Goal: Information Seeking & Learning: Understand process/instructions

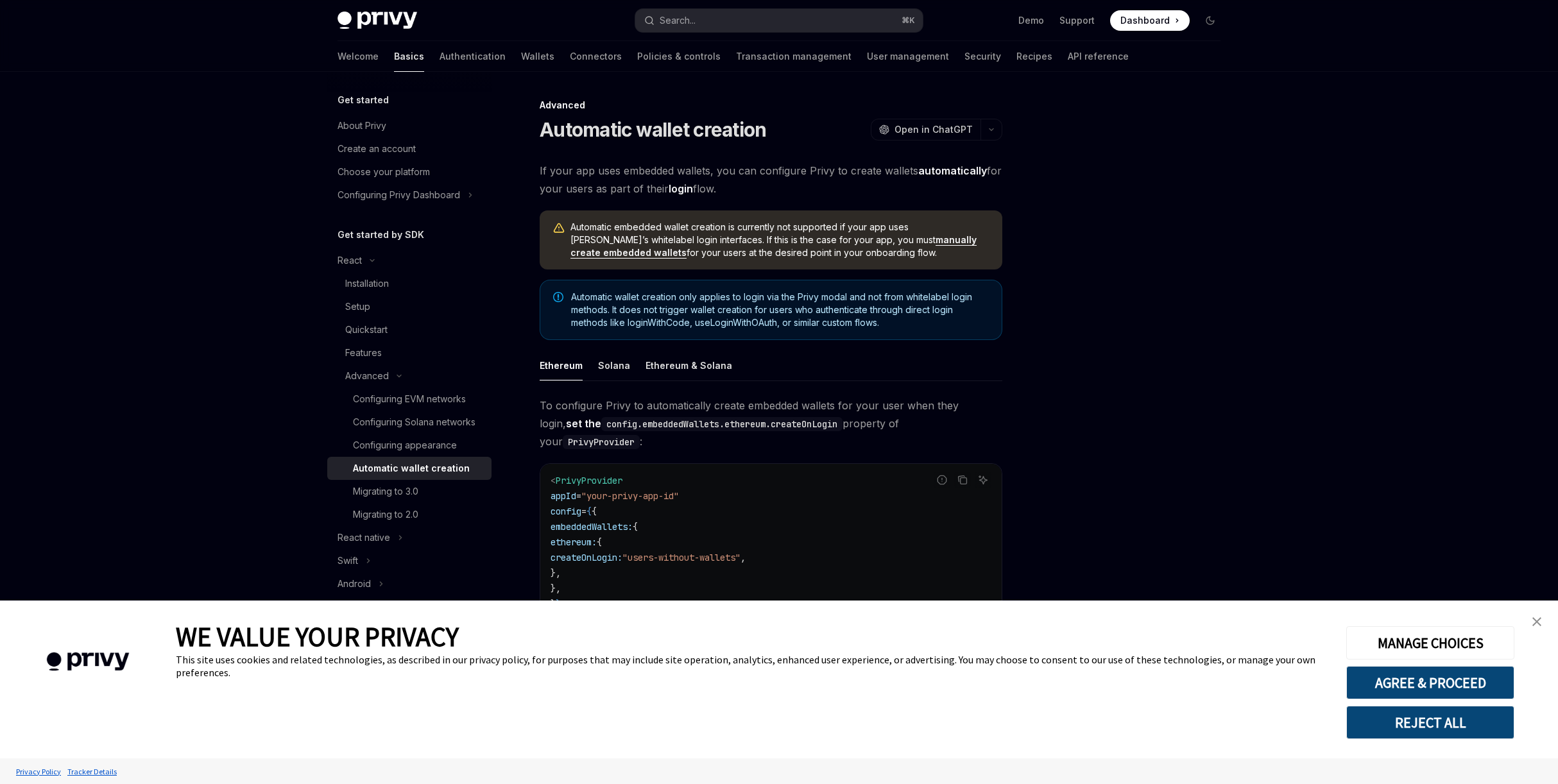
click at [1171, 285] on div at bounding box center [1132, 440] width 195 height 686
click at [1213, 23] on icon "Toggle dark mode" at bounding box center [1210, 21] width 8 height 8
type textarea "*"
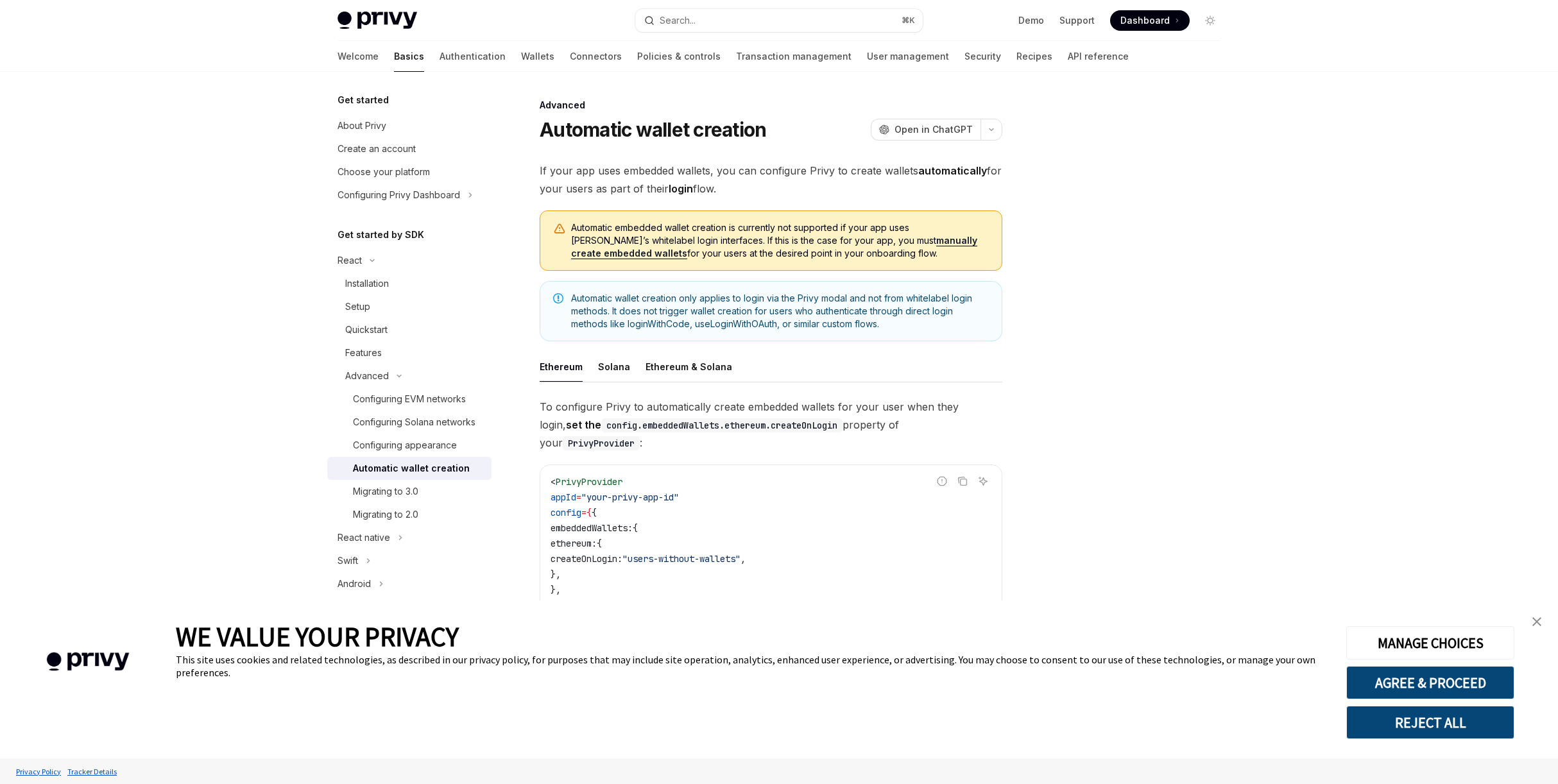
click at [1466, 738] on button "REJECT ALL" at bounding box center [1430, 722] width 169 height 33
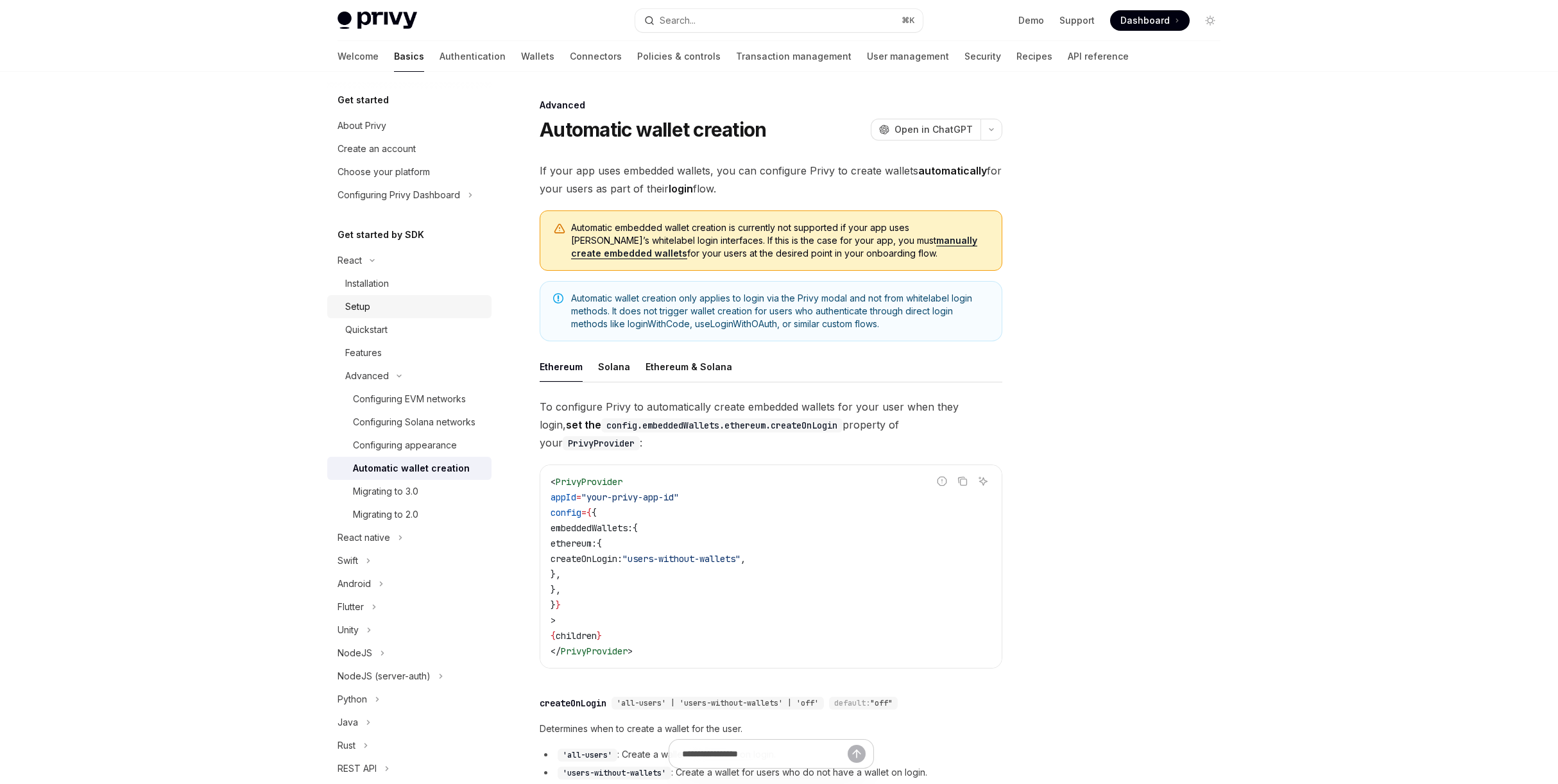
click at [402, 311] on div "Setup" at bounding box center [414, 307] width 138 height 15
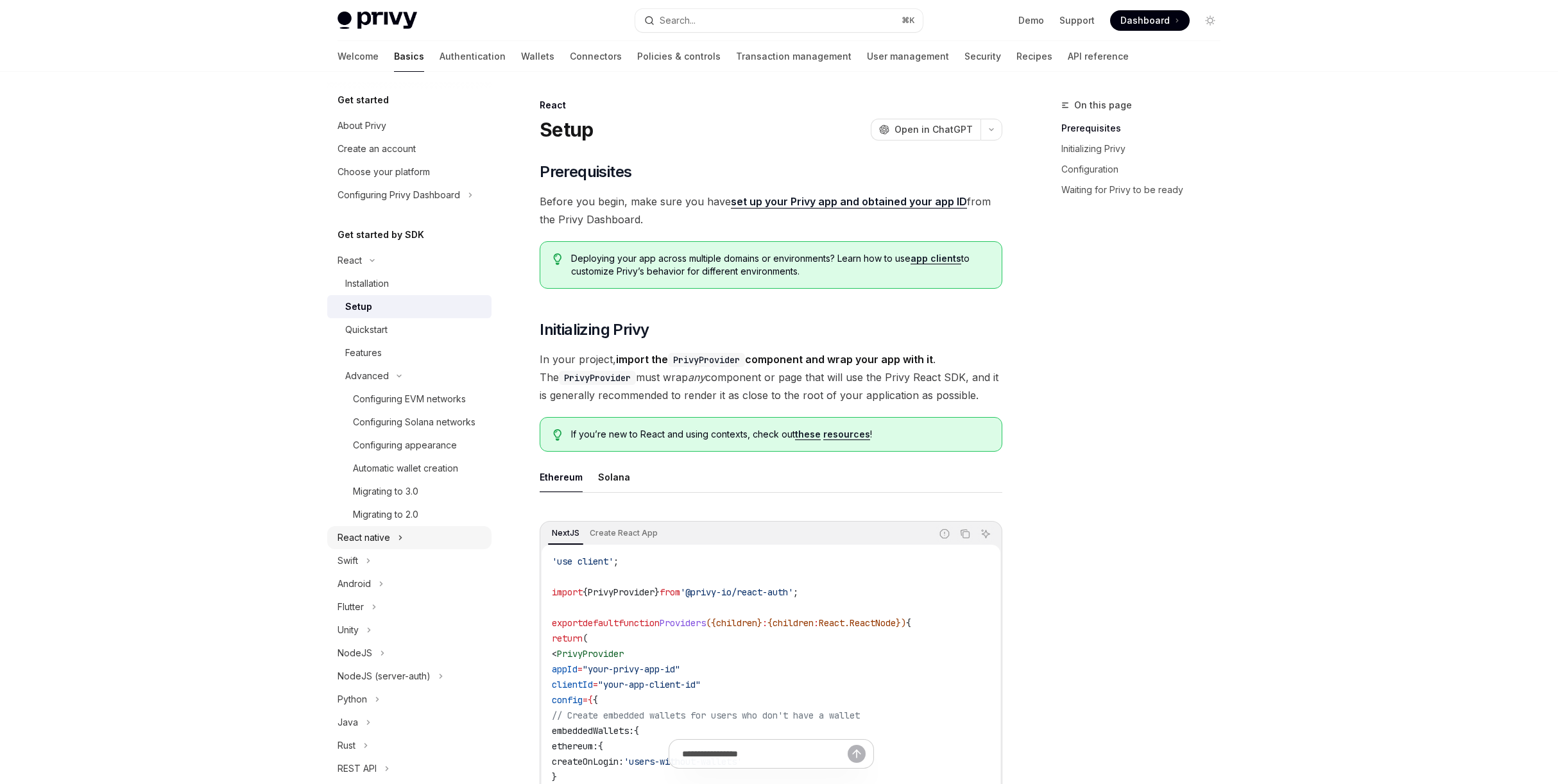
click at [432, 536] on button "React native" at bounding box center [410, 537] width 164 height 24
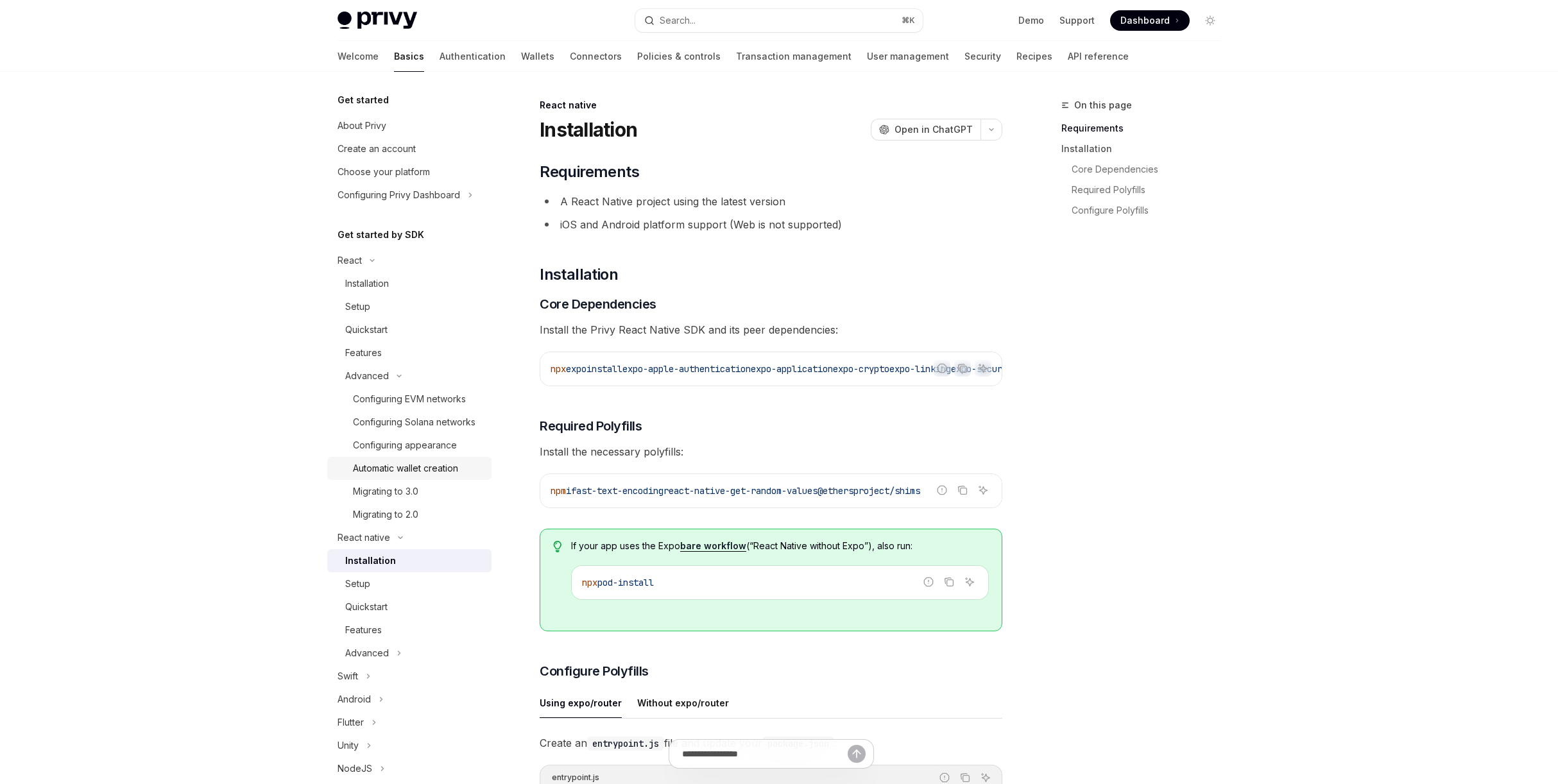
click at [457, 472] on div "Automatic wallet creation" at bounding box center [406, 468] width 105 height 15
type textarea "*"
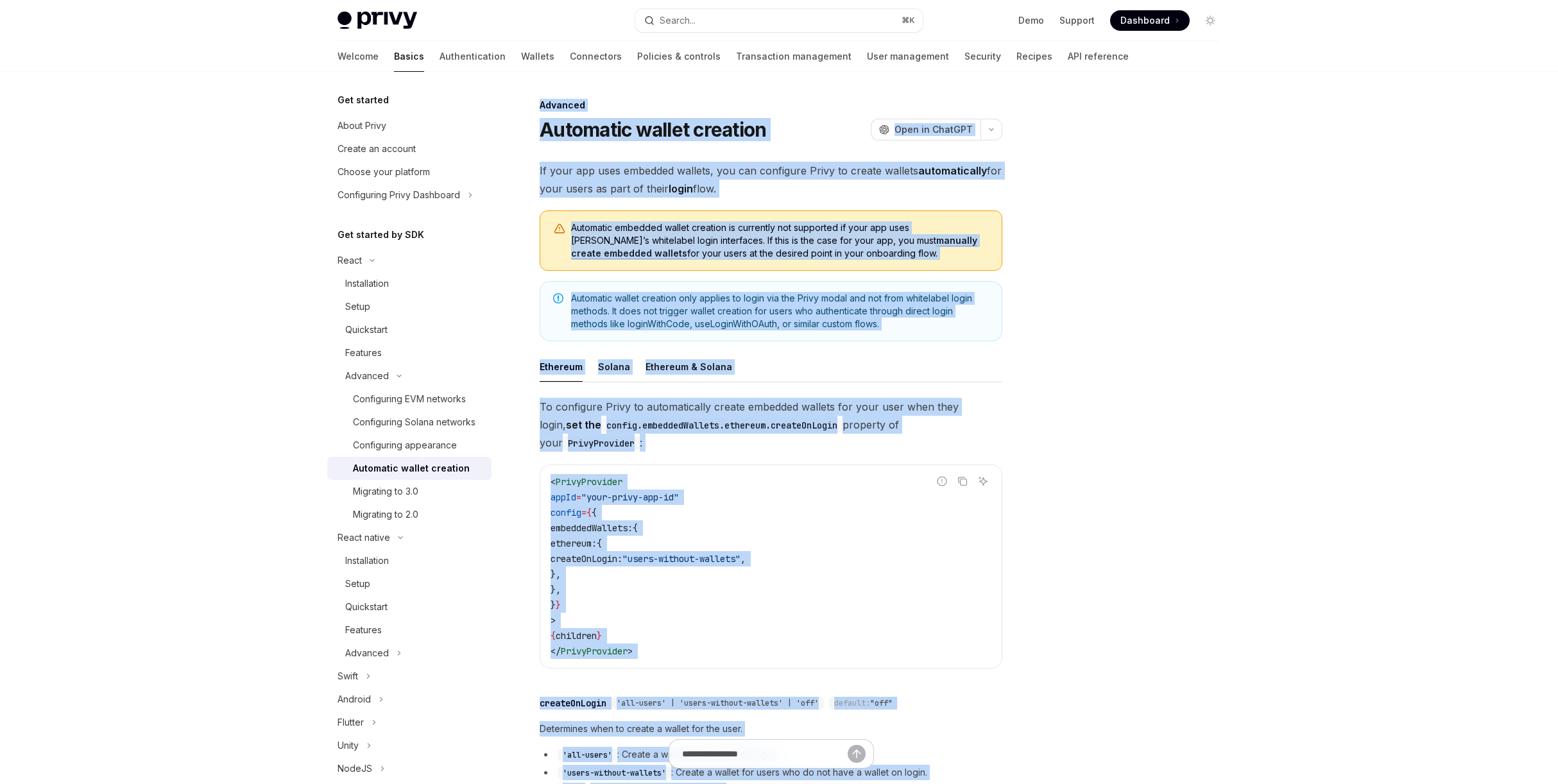
drag, startPoint x: 764, startPoint y: 411, endPoint x: 547, endPoint y: 106, distance: 374.3
click at [538, 108] on div "Advanced Automatic wallet creation OpenAI Open in ChatGPT OpenAI Open in ChatGP…" at bounding box center [651, 563] width 708 height 930
copy div "Loremips Dolorsita consec adipisci ElitSE Doei te InciDID UtlaBO Etdo ma AliqUA…"
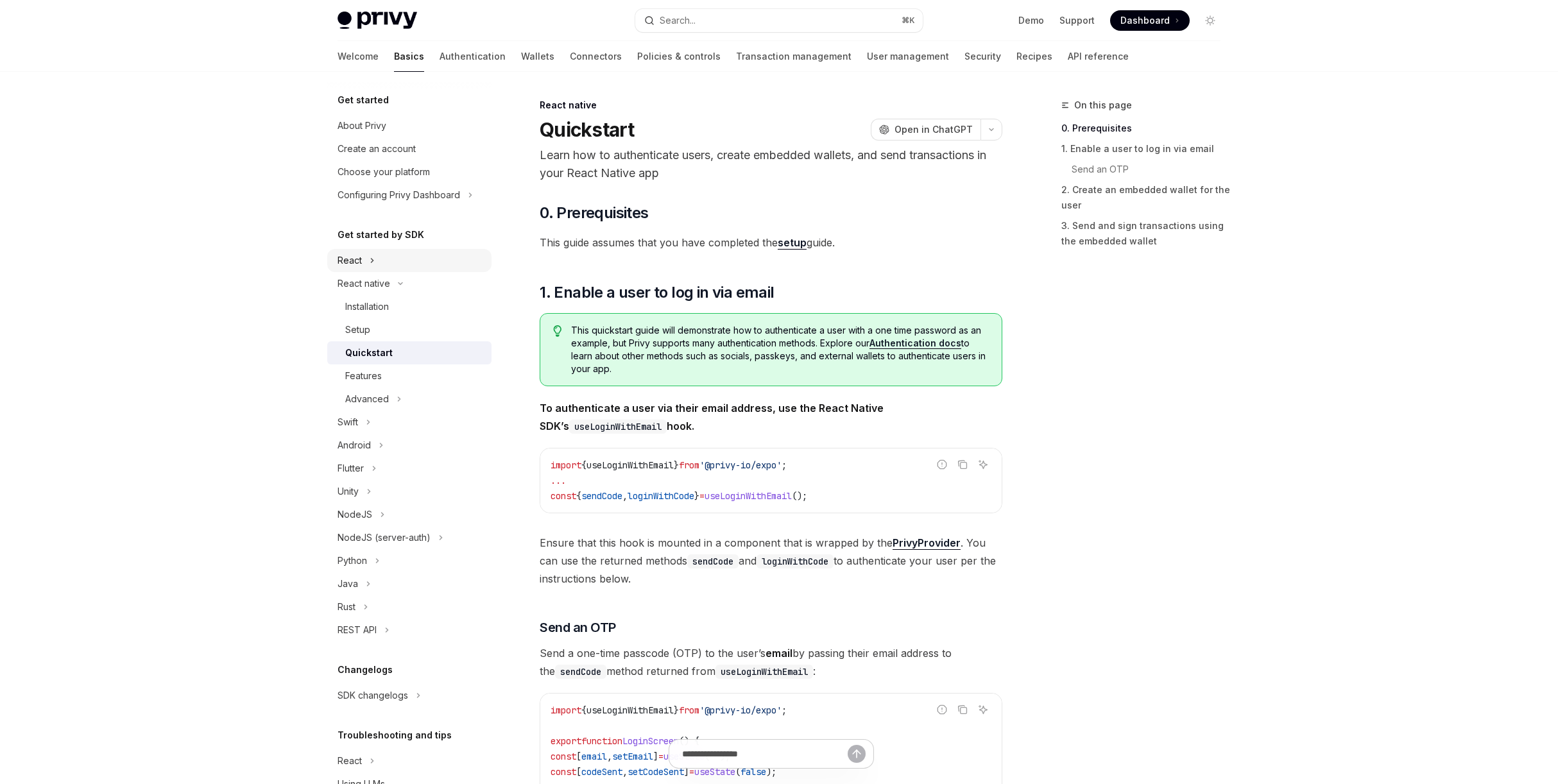
click at [393, 269] on button "React" at bounding box center [410, 260] width 164 height 24
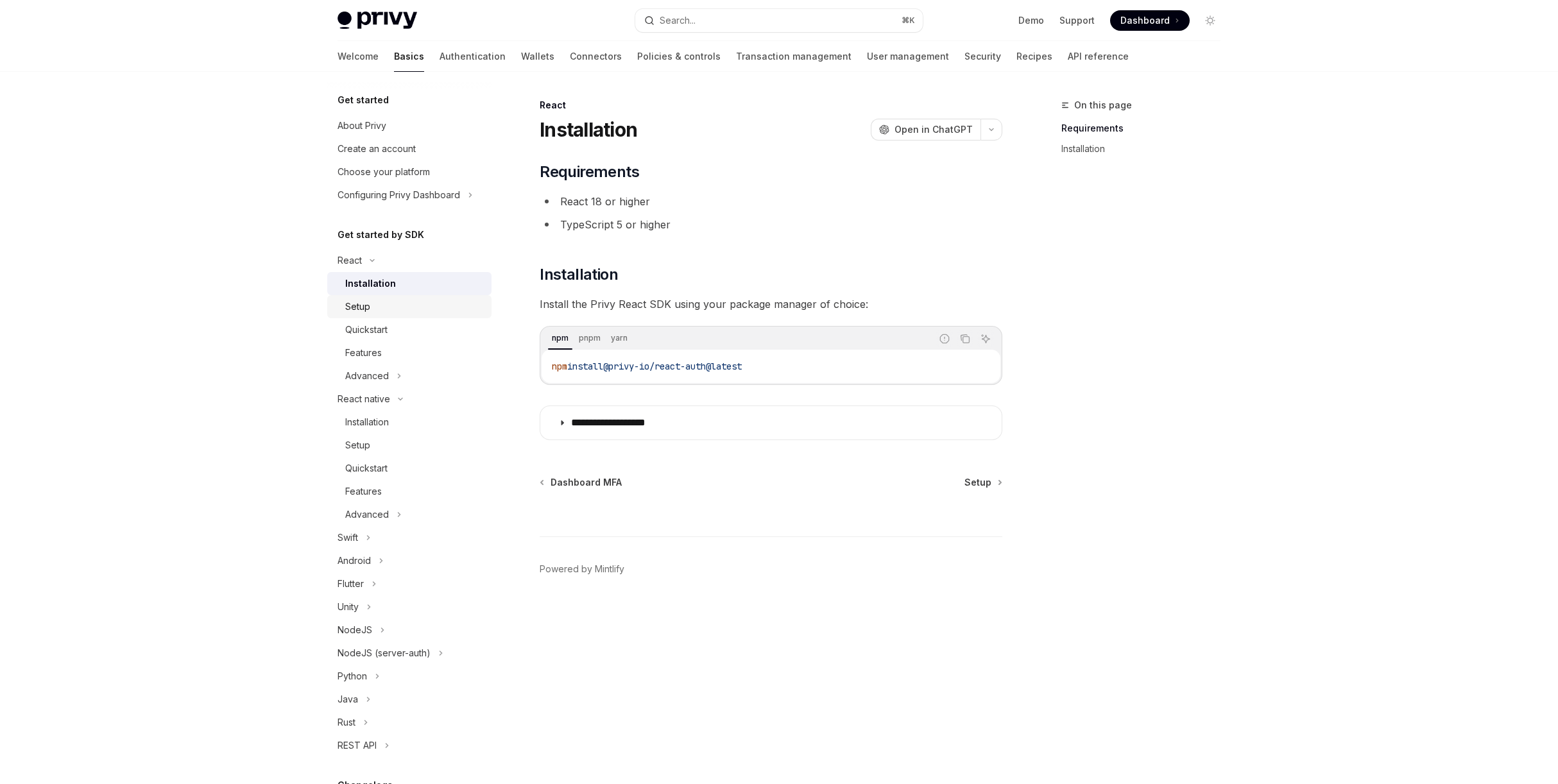
click at [426, 308] on div "Setup" at bounding box center [414, 307] width 138 height 15
type textarea "*"
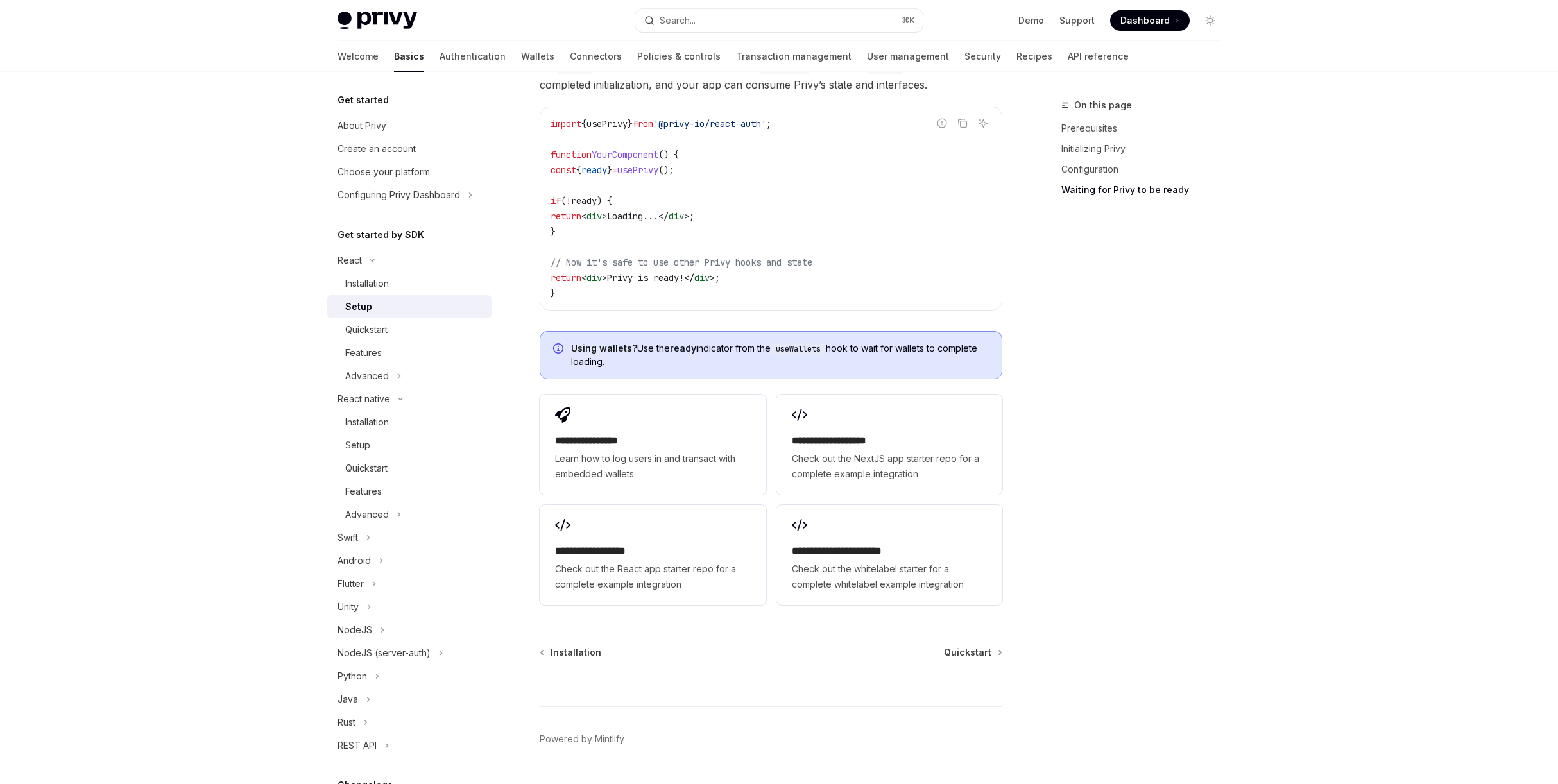
scroll to position [1441, 0]
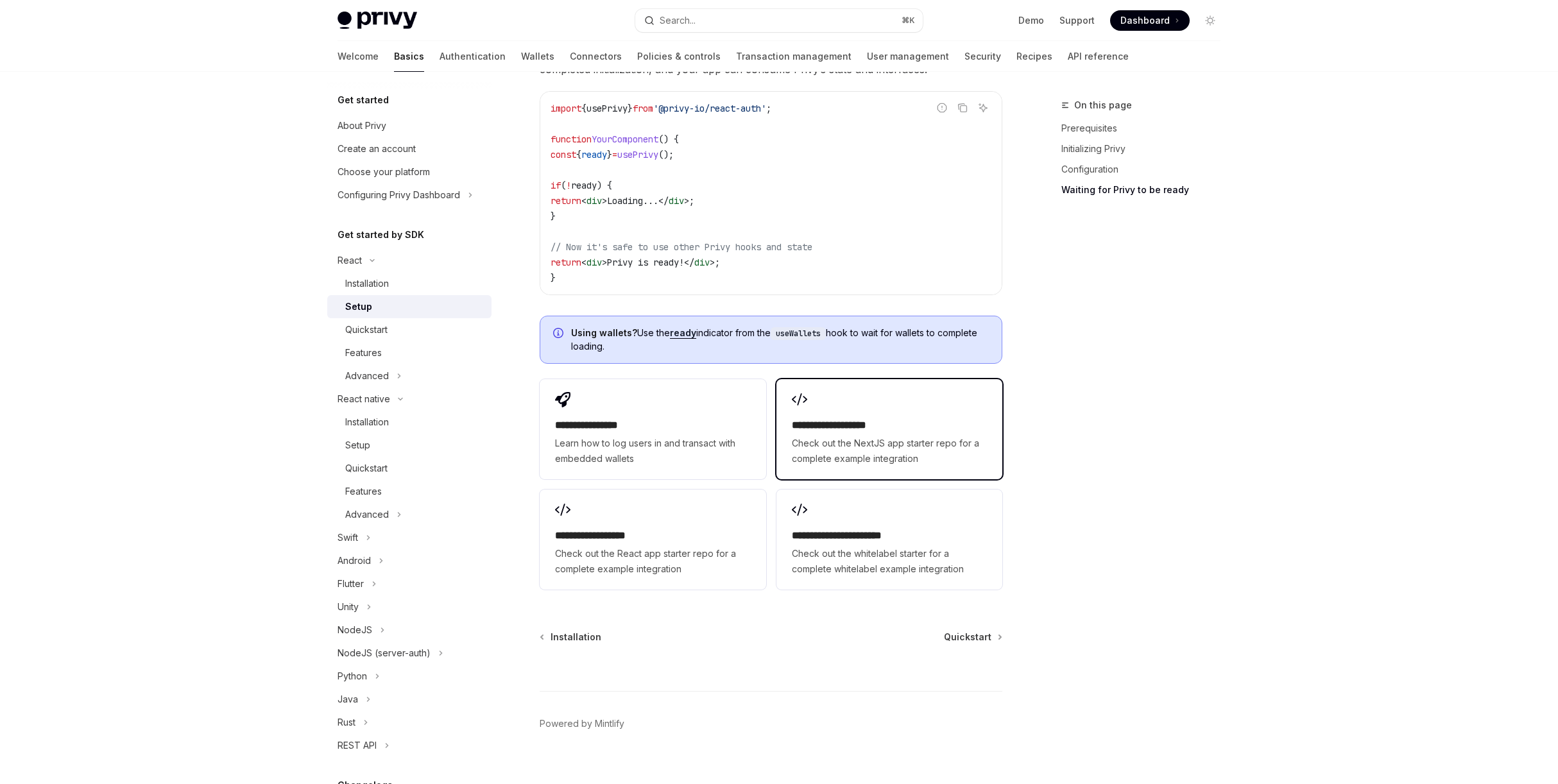
click at [964, 436] on span "Check out the NextJS app starter repo for a complete example integration" at bounding box center [889, 451] width 195 height 31
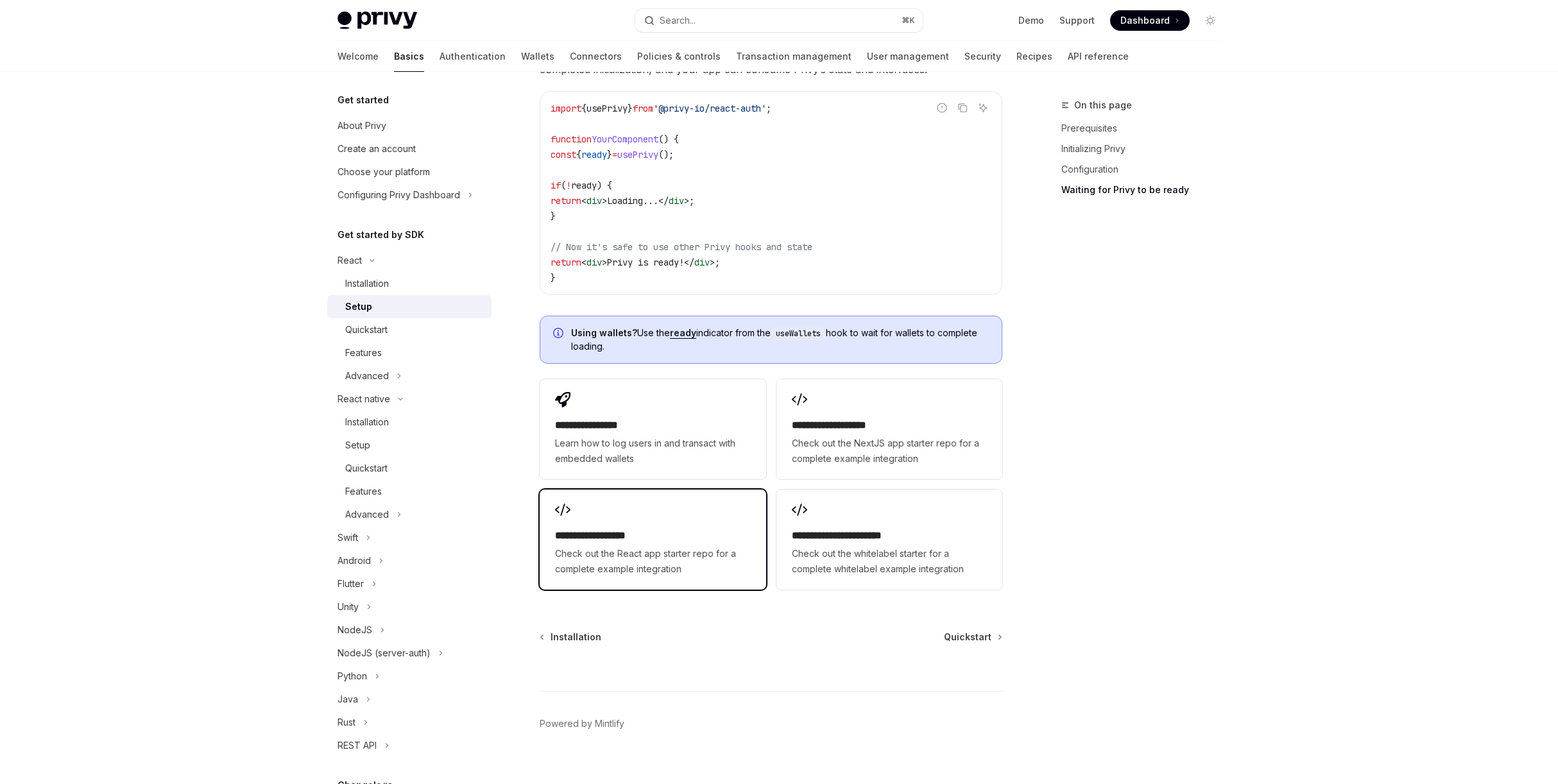
click at [720, 554] on span "Check out the React app starter repo for a complete example integration" at bounding box center [651, 561] width 195 height 31
